Goal: Task Accomplishment & Management: Complete application form

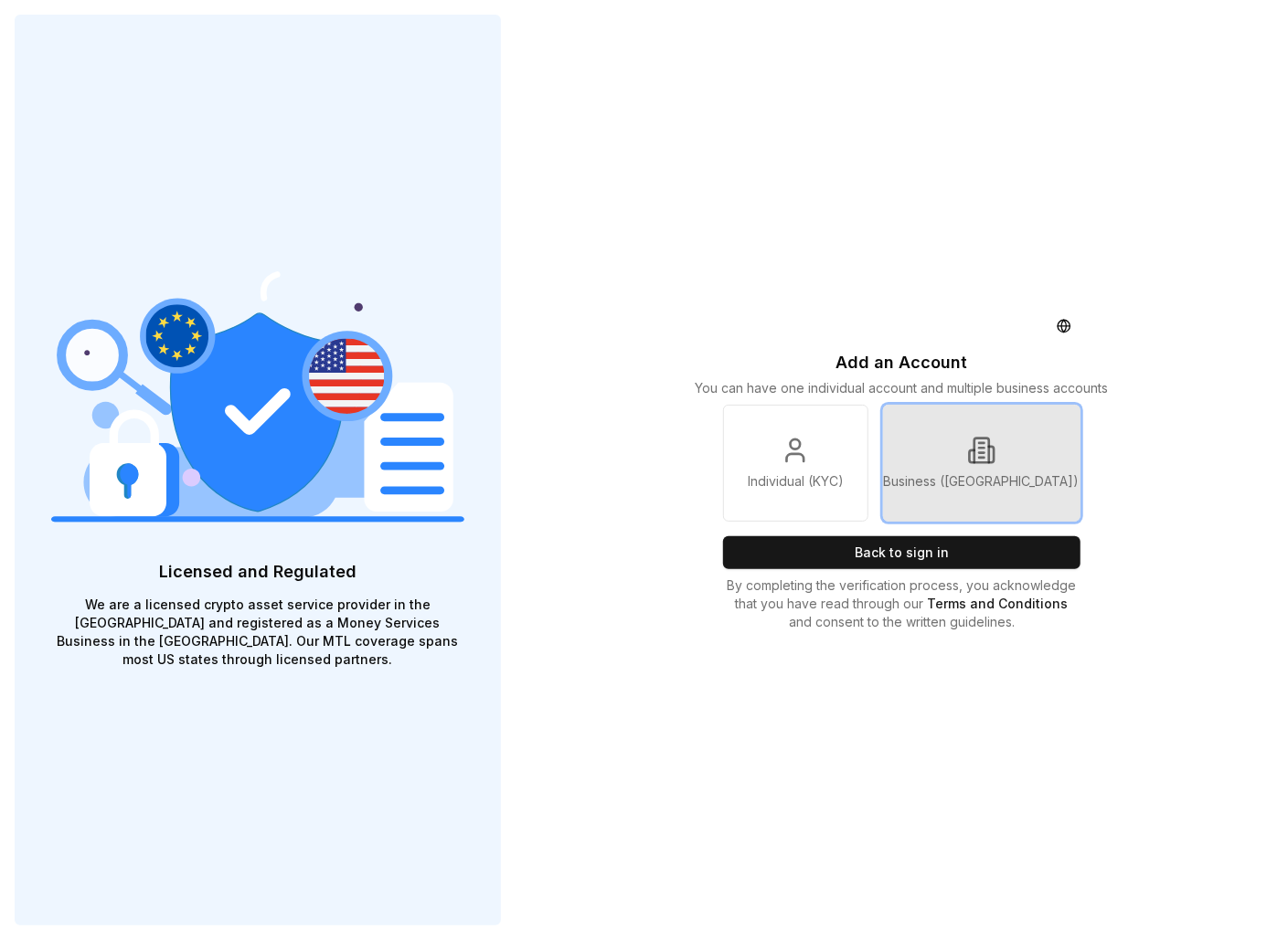
click at [961, 473] on p "Business ([GEOGRAPHIC_DATA])" at bounding box center [981, 481] width 196 height 19
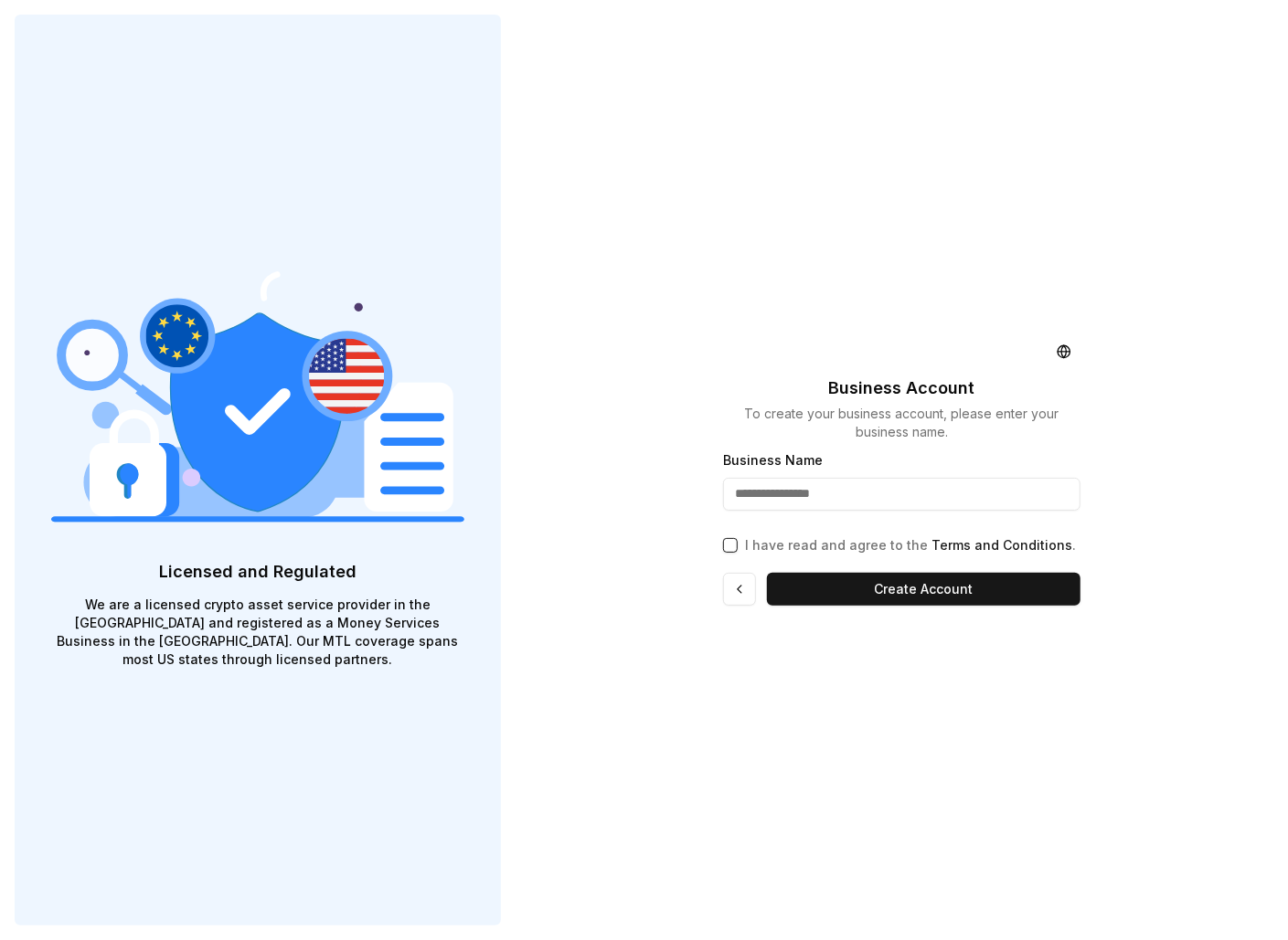
click at [812, 495] on input "Business Name" at bounding box center [901, 495] width 358 height 33
click at [634, 579] on div "Business Account To create your business account, please enter your business na…" at bounding box center [901, 470] width 773 height 940
click at [777, 497] on input "Business Name" at bounding box center [901, 495] width 358 height 33
click at [569, 464] on div "Business Account To create your business account, please enter your business na…" at bounding box center [901, 470] width 773 height 940
click at [791, 495] on input "Business Name" at bounding box center [901, 495] width 358 height 33
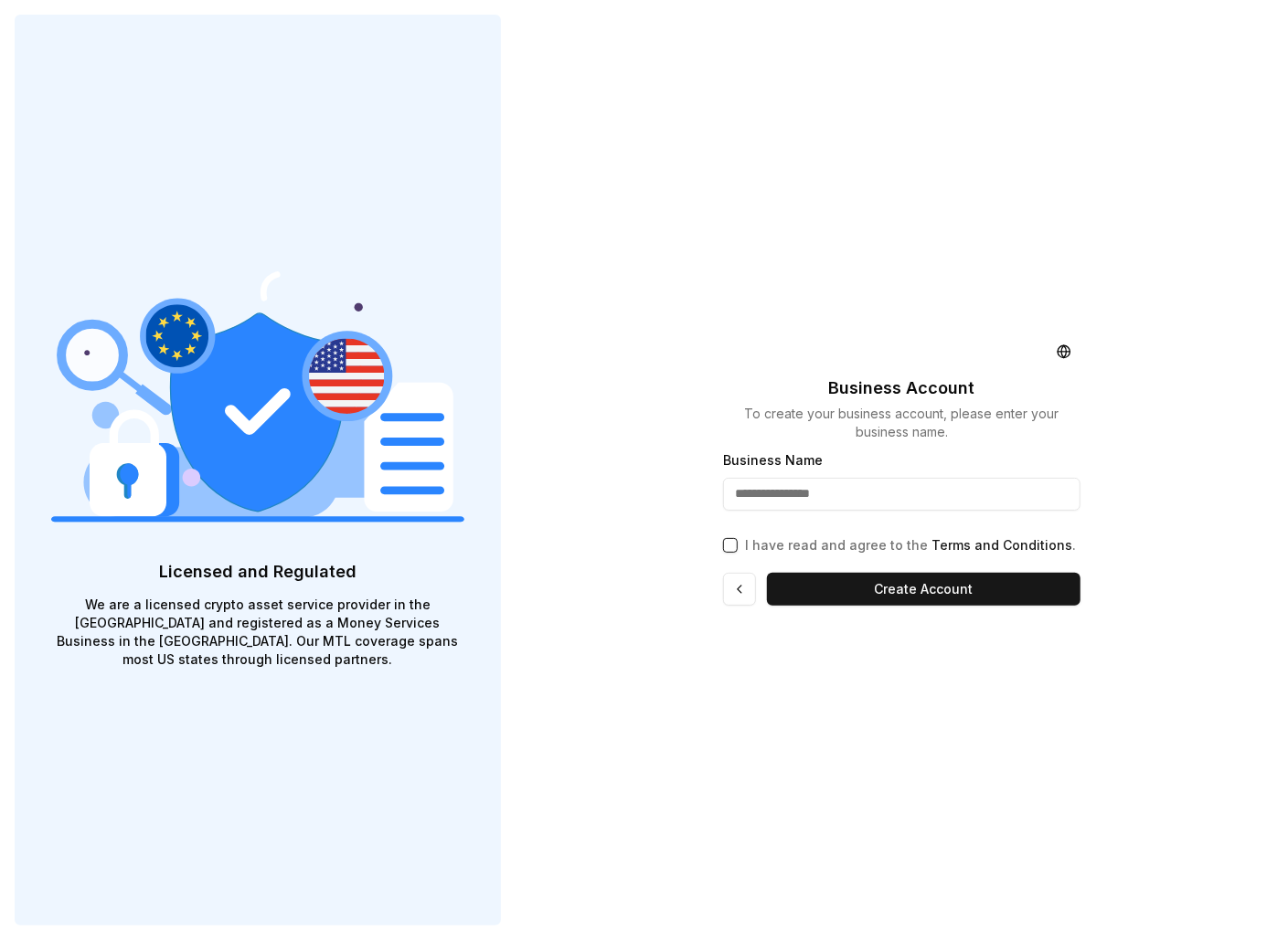
click at [657, 489] on div "Business Account To create your business account, please enter your business na…" at bounding box center [901, 470] width 773 height 940
click at [761, 489] on input "Business Name" at bounding box center [901, 495] width 358 height 33
type input "**********"
click at [739, 542] on div "I have read and agree to the Terms and Conditions ." at bounding box center [901, 542] width 358 height 25
click at [728, 545] on button "I have read and agree to the Terms and Conditions ." at bounding box center [730, 545] width 15 height 15
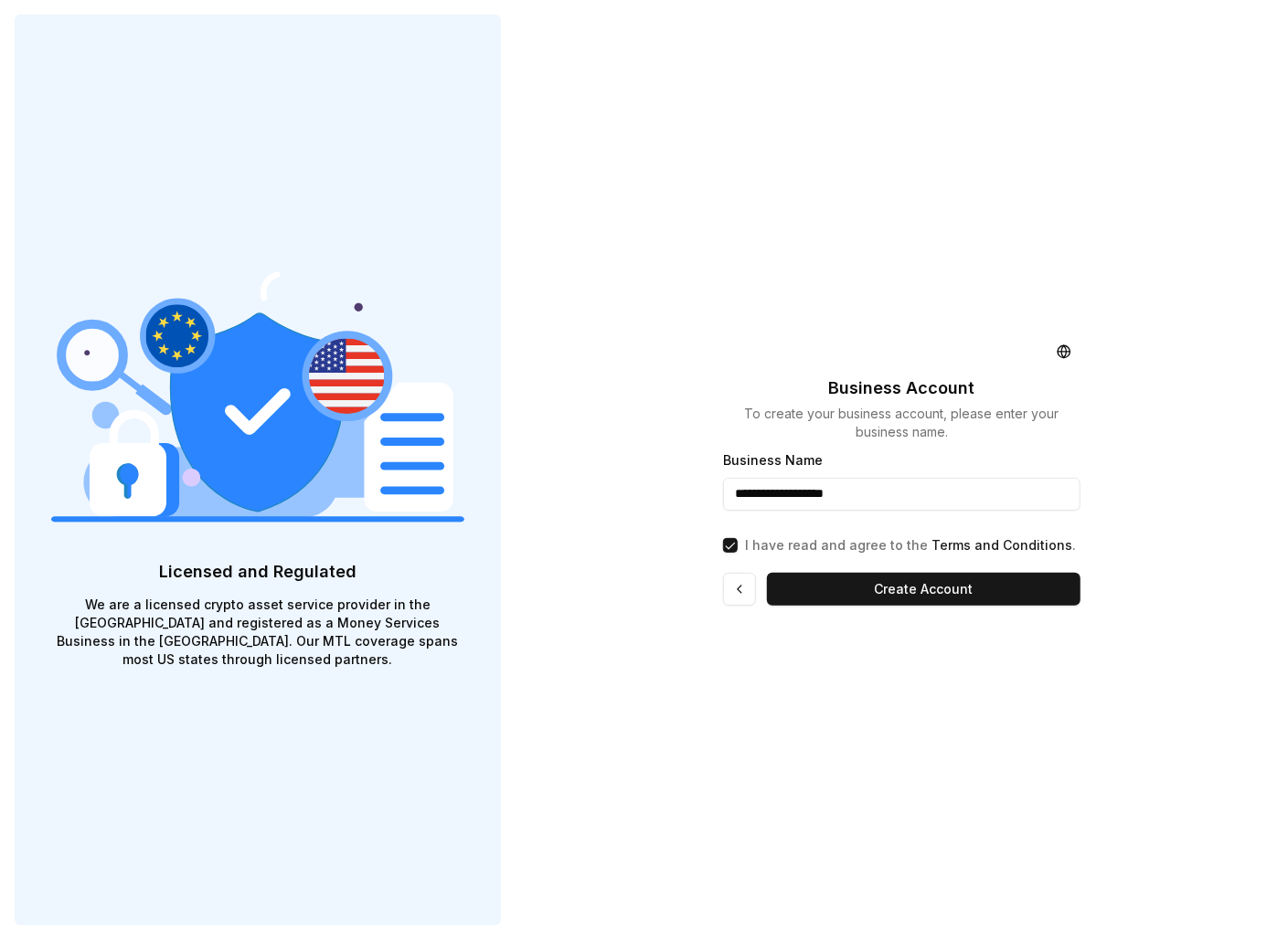
drag, startPoint x: 303, startPoint y: 631, endPoint x: 315, endPoint y: 618, distance: 17.7
click at [303, 631] on p "We are a licensed crypto asset service provider in the [GEOGRAPHIC_DATA] and re…" at bounding box center [258, 632] width 413 height 73
click at [692, 347] on div "**********" at bounding box center [901, 470] width 773 height 940
click at [395, 616] on p "We are a licensed crypto asset service provider in the [GEOGRAPHIC_DATA] and re…" at bounding box center [258, 632] width 413 height 73
click at [939, 593] on button "Create Account" at bounding box center [924, 589] width 314 height 33
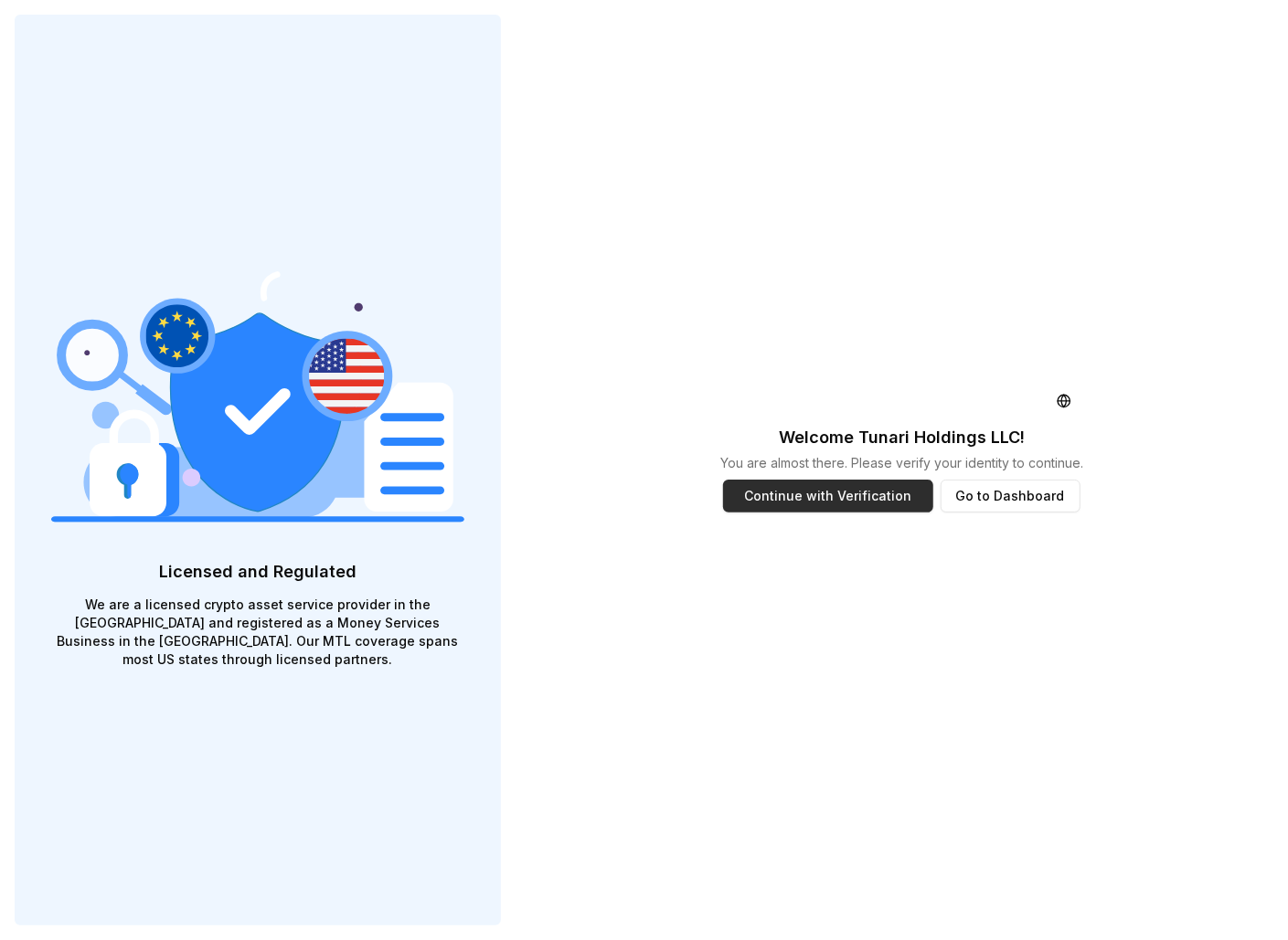
click at [840, 508] on button "Continue with Verification" at bounding box center [828, 497] width 210 height 33
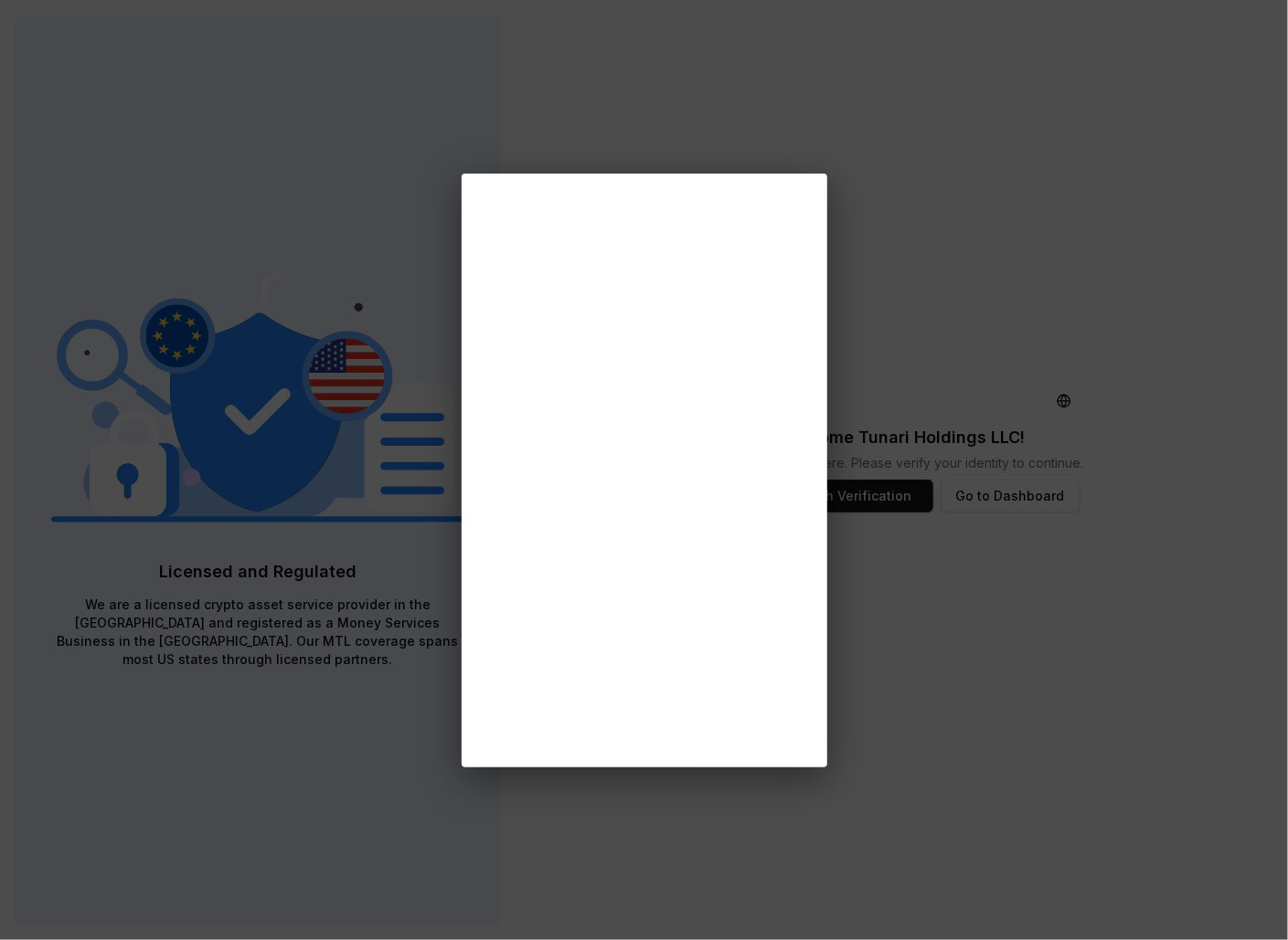
click at [119, 711] on div at bounding box center [644, 470] width 1288 height 940
click at [371, 581] on div at bounding box center [644, 470] width 1288 height 940
